Goal: Check status: Check status

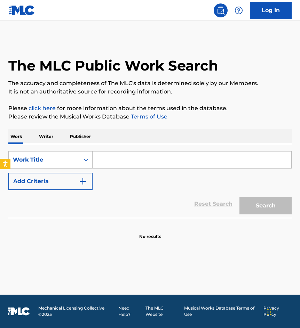
click at [289, 20] on nav "Log In" at bounding box center [150, 10] width 300 height 21
click at [278, 16] on link "Log In" at bounding box center [271, 10] width 42 height 17
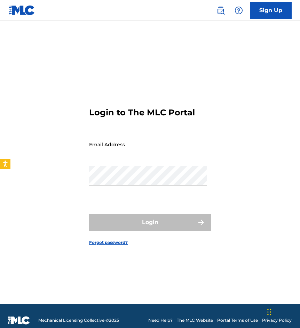
click at [140, 145] on input "Email Address" at bounding box center [148, 145] width 118 height 20
type input "auxint01@sacm.org.mx"
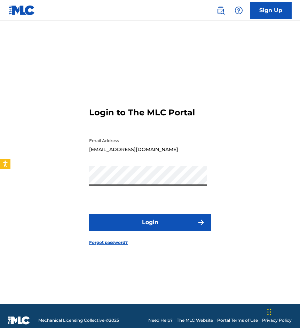
click at [89, 214] on button "Login" at bounding box center [150, 222] width 122 height 17
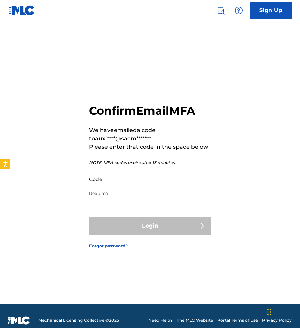
drag, startPoint x: 99, startPoint y: 184, endPoint x: 112, endPoint y: 193, distance: 15.0
click at [99, 184] on input "Code" at bounding box center [148, 179] width 118 height 20
paste input "839916"
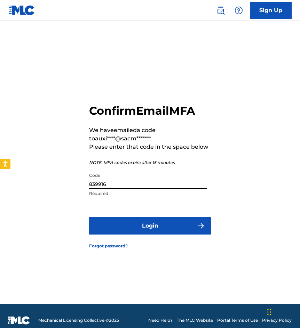
type input "839916"
click at [89, 217] on button "Login" at bounding box center [150, 225] width 122 height 17
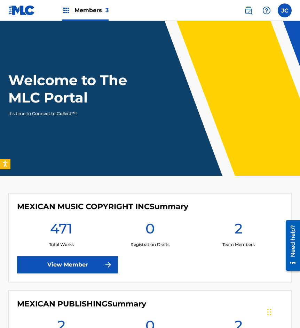
click at [245, 7] on img at bounding box center [248, 10] width 8 height 8
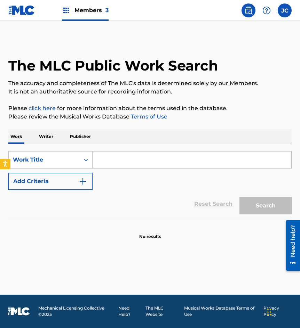
click at [75, 174] on button "Add Criteria" at bounding box center [50, 181] width 84 height 17
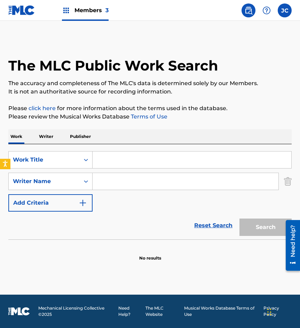
click at [134, 158] on input "Search Form" at bounding box center [192, 160] width 199 height 17
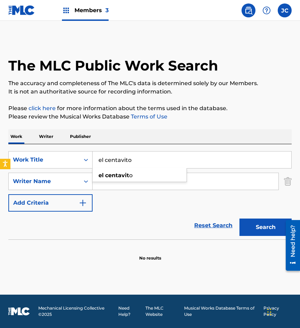
type input "el centavito"
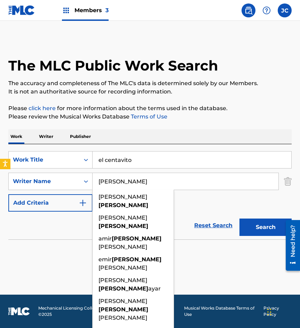
type input "coutino"
click at [239, 219] on button "Search" at bounding box center [265, 227] width 52 height 17
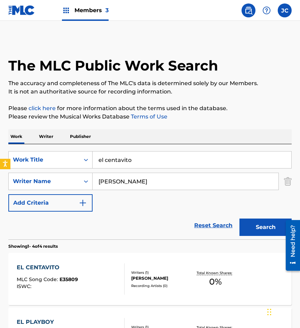
scroll to position [70, 0]
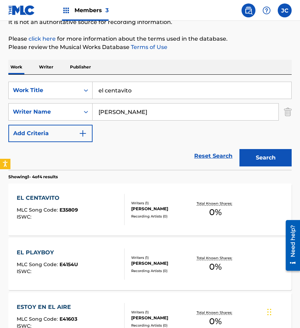
click at [100, 211] on div "EL CENTAVITO MLC Song Code : E35809 ISWC :" at bounding box center [70, 209] width 107 height 31
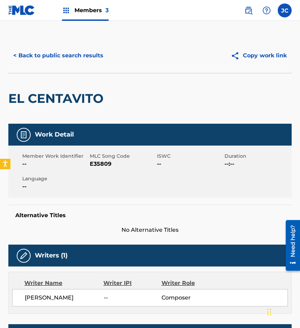
click at [108, 162] on span "E35809" at bounding box center [123, 164] width 66 height 8
copy span "E35809"
click at [37, 104] on h2 "EL CENTAVITO" at bounding box center [57, 99] width 98 height 16
click at [74, 56] on button "< Back to public search results" at bounding box center [58, 55] width 100 height 17
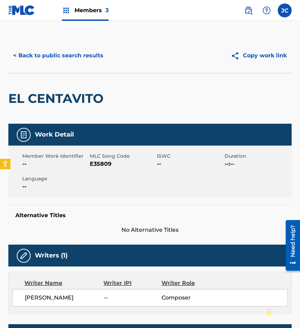
scroll to position [70, 0]
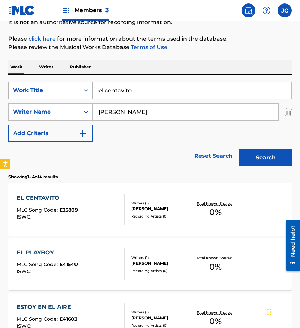
drag, startPoint x: 147, startPoint y: 89, endPoint x: 53, endPoint y: 84, distance: 94.4
click at [6, 94] on div "The MLC Public Work Search The accuracy and completeness of The MLC's data is d…" at bounding box center [150, 201] width 300 height 464
type input "brindis por un recuerdo"
click at [239, 149] on button "Search" at bounding box center [265, 157] width 52 height 17
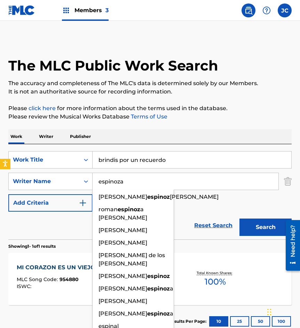
click at [239, 219] on button "Search" at bounding box center [265, 227] width 52 height 17
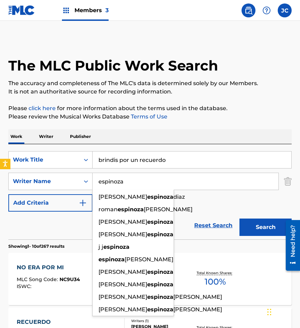
click at [226, 211] on div "SearchWithCriteria540b1daa-af07-418c-bb76-76a0217ed74a Work Title brindis por u…" at bounding box center [149, 181] width 283 height 61
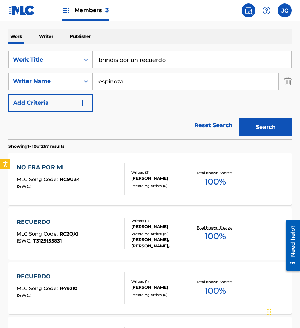
scroll to position [70, 0]
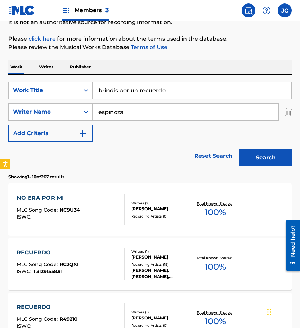
click at [100, 110] on input "espinoza" at bounding box center [186, 112] width 186 height 17
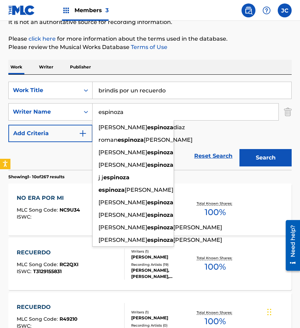
type input "e"
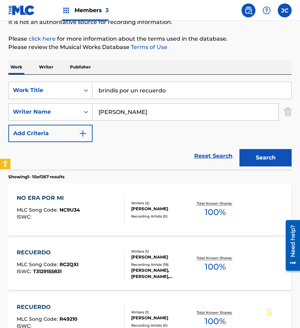
type input "haro"
click at [239, 149] on button "Search" at bounding box center [265, 157] width 52 height 17
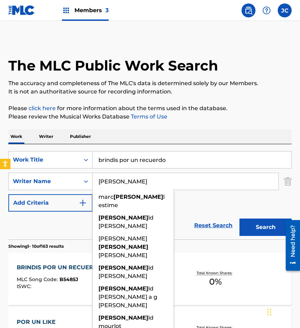
click at [202, 195] on div "SearchWithCriteria540b1daa-af07-418c-bb76-76a0217ed74a Work Title brindis por u…" at bounding box center [149, 181] width 283 height 61
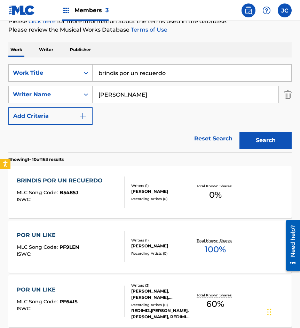
scroll to position [139, 0]
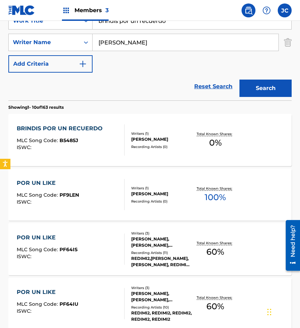
click at [135, 143] on div "Writers ( 1 ) DAVID HARO NAVA Recording Artists ( 0 )" at bounding box center [158, 140] width 67 height 18
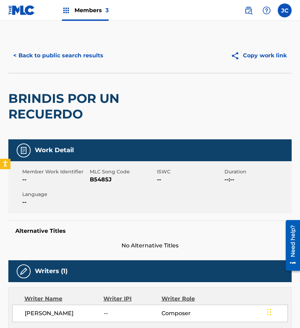
click at [95, 183] on span "B5485J" at bounding box center [123, 180] width 66 height 8
copy span "B5485J"
click at [82, 71] on div "< Back to public search results Copy work link" at bounding box center [149, 55] width 283 height 35
click at [85, 55] on button "< Back to public search results" at bounding box center [58, 55] width 100 height 17
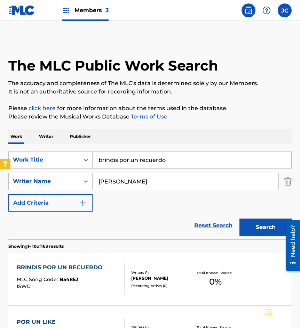
scroll to position [139, 0]
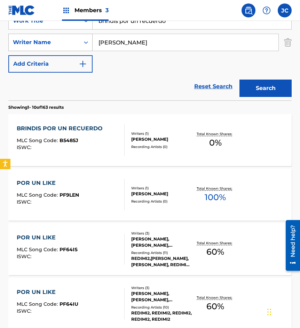
drag, startPoint x: 172, startPoint y: 23, endPoint x: 61, endPoint y: 42, distance: 112.3
click at [72, 56] on div "SearchWithCriteria540b1daa-af07-418c-bb76-76a0217ed74a Work Title brindis por u…" at bounding box center [149, 42] width 283 height 61
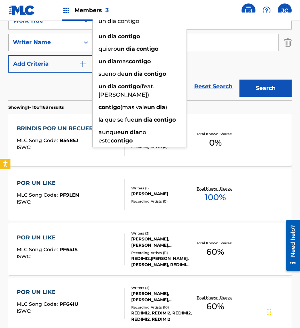
type input "un dia contigo"
click at [239, 80] on button "Search" at bounding box center [265, 88] width 52 height 17
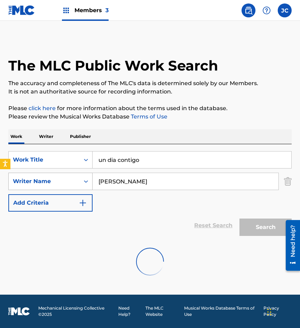
scroll to position [0, 0]
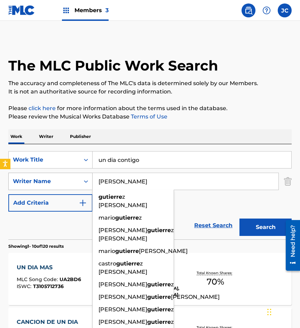
type input "gutierrez"
click at [239, 219] on button "Search" at bounding box center [265, 227] width 52 height 17
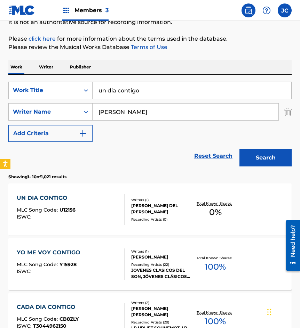
scroll to position [139, 0]
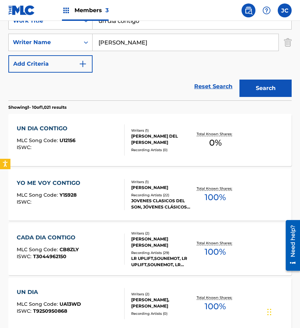
click at [130, 134] on div "Writers ( 1 ) MARIA DEL CARMEN GUTIERREZ LOPEZ Recording Artists ( 0 )" at bounding box center [158, 140] width 67 height 25
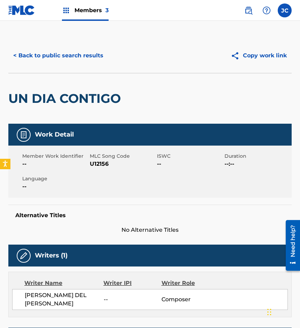
click at [93, 161] on span "U12156" at bounding box center [123, 164] width 66 height 8
copy span "U12156"
click at [9, 53] on button "< Back to public search results" at bounding box center [58, 55] width 100 height 17
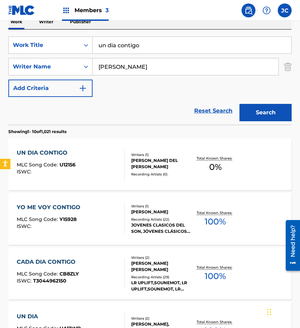
scroll to position [104, 0]
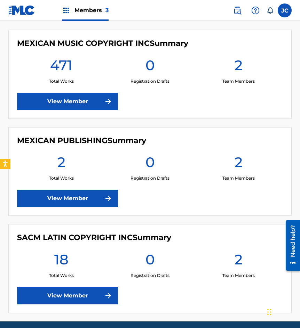
scroll to position [174, 0]
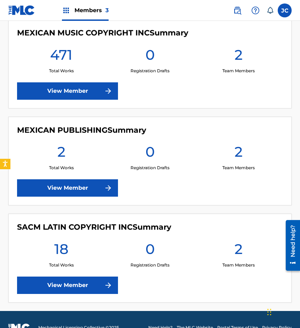
click at [56, 81] on div "MEXICAN MUSIC COPYRIGHT INC Summary 471 Total Works 0 Registration Drafts 2 Tea…" at bounding box center [149, 63] width 283 height 89
click at [61, 91] on link "View Member" at bounding box center [67, 90] width 101 height 17
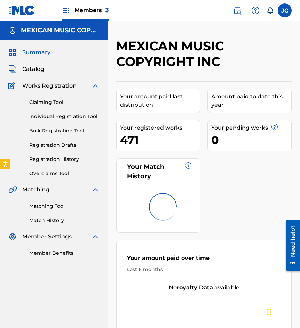
scroll to position [70, 0]
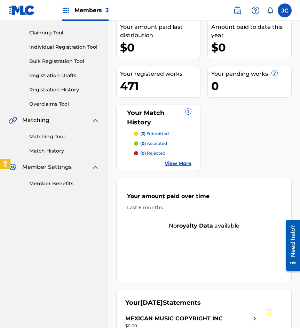
click at [62, 88] on link "Registration History" at bounding box center [64, 89] width 70 height 7
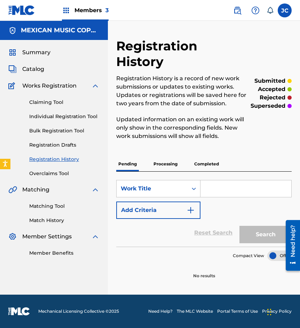
click at [155, 157] on p "Processing" at bounding box center [165, 164] width 28 height 15
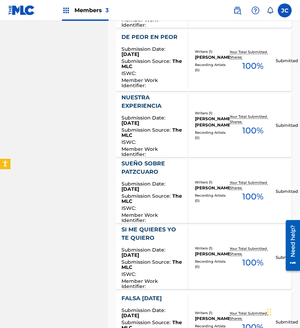
scroll to position [651, 0]
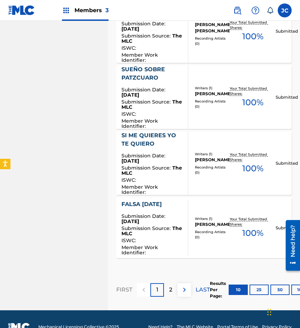
click at [283, 285] on button "50" at bounding box center [279, 290] width 19 height 10
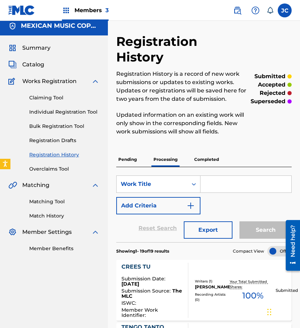
scroll to position [0, 0]
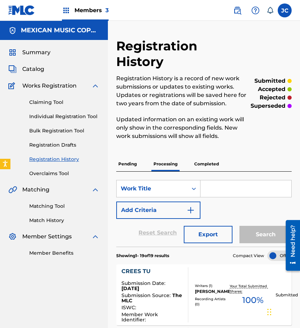
click at [24, 11] on img at bounding box center [21, 10] width 27 height 10
